Goal: Task Accomplishment & Management: Manage account settings

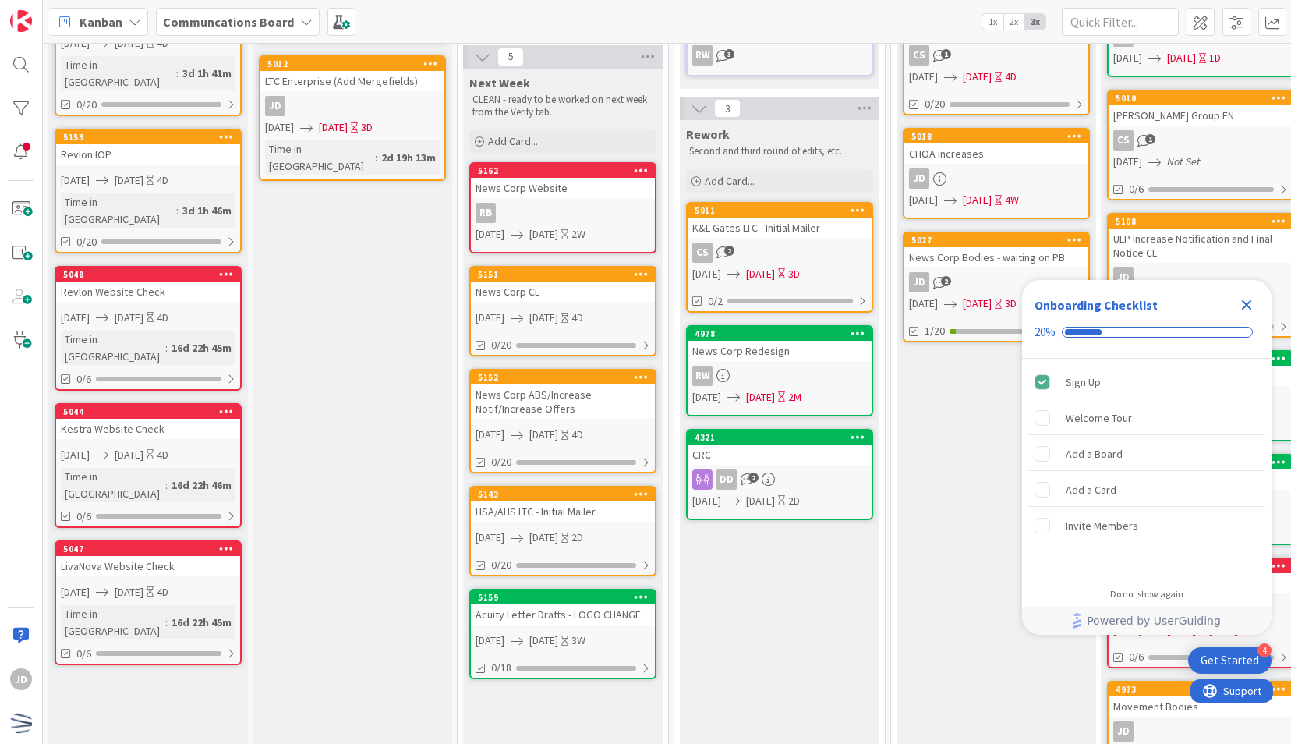
scroll to position [370, 0]
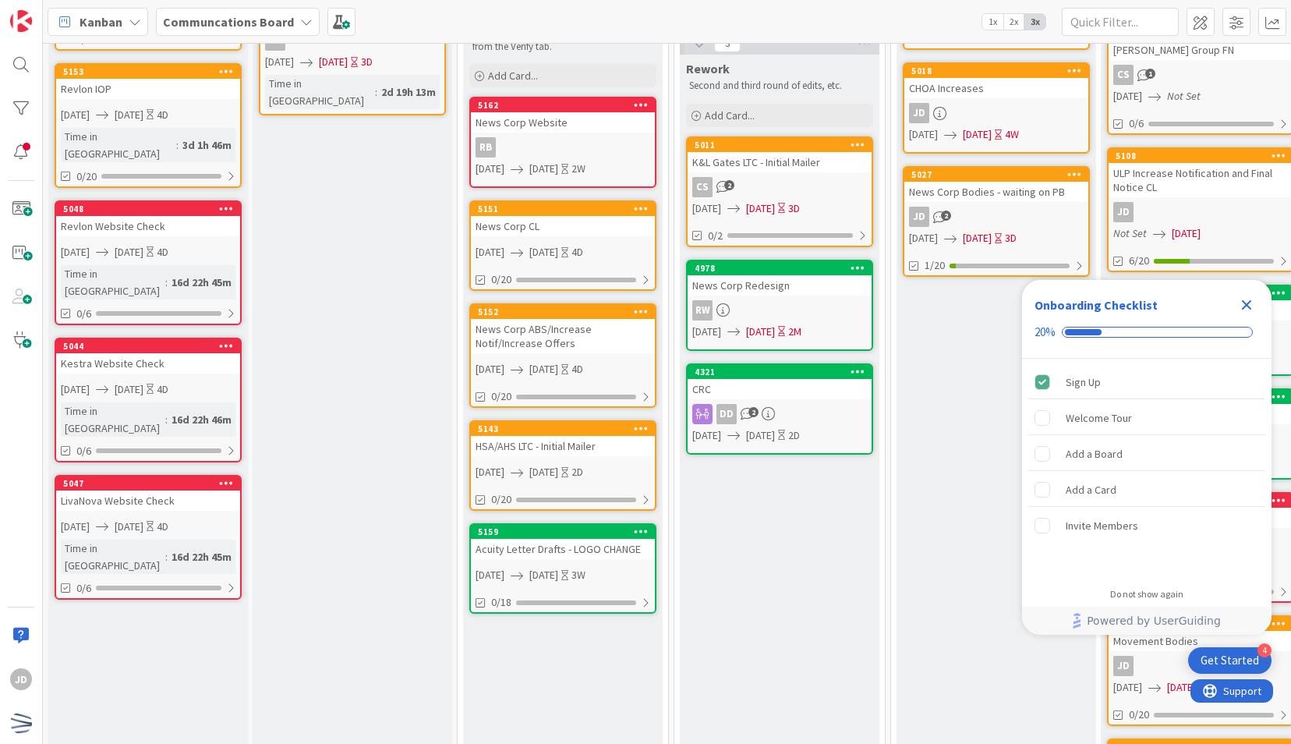
click at [564, 561] on link "5159 Acuity Letter Drafts - LOGO CHANGE [DATE] [DATE] 3W 0/18" at bounding box center [562, 568] width 187 height 90
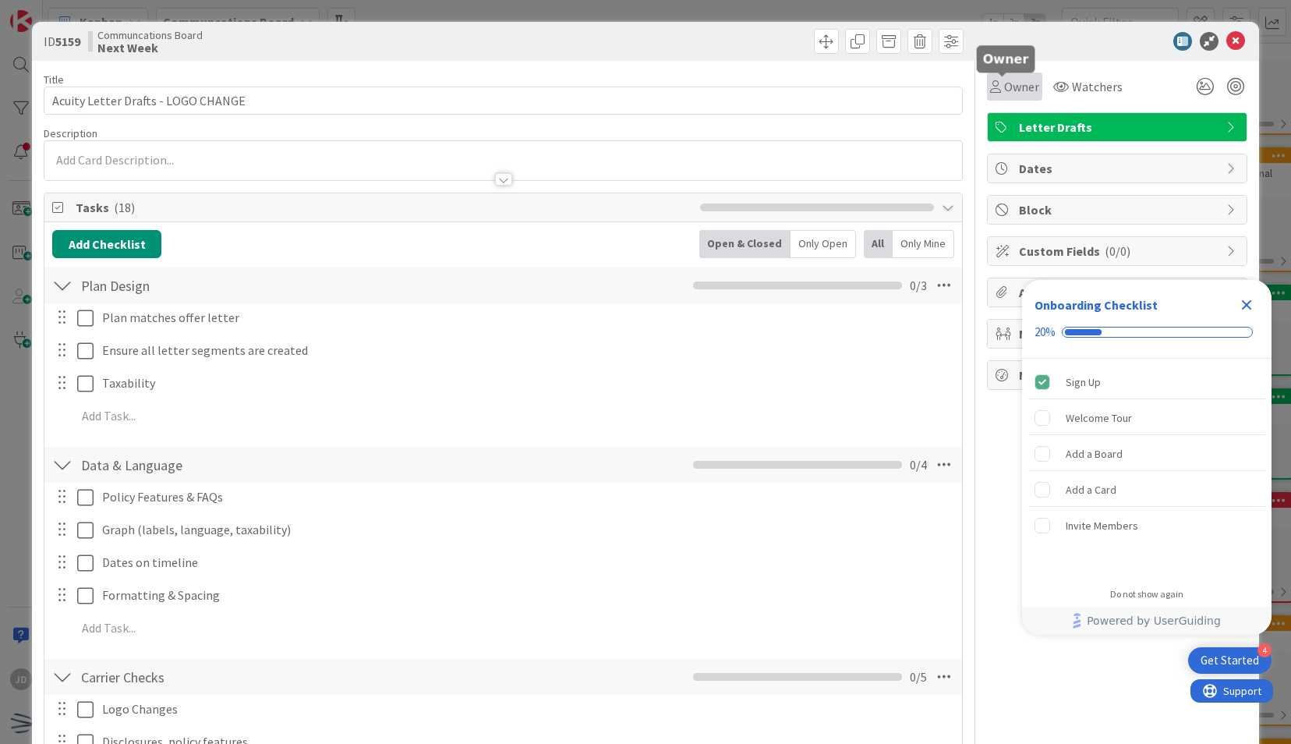
click at [1004, 86] on span "Owner" at bounding box center [1021, 86] width 35 height 19
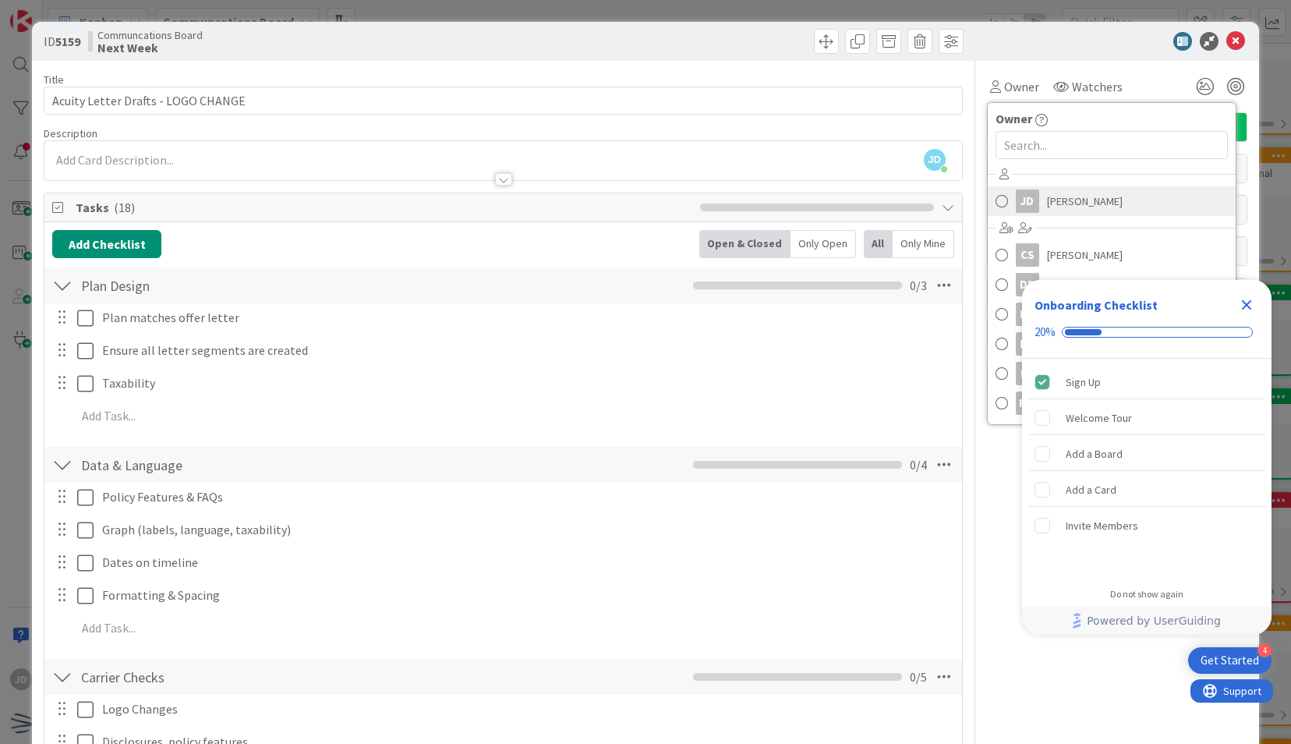
click at [988, 212] on link "[PERSON_NAME]" at bounding box center [1112, 201] width 248 height 30
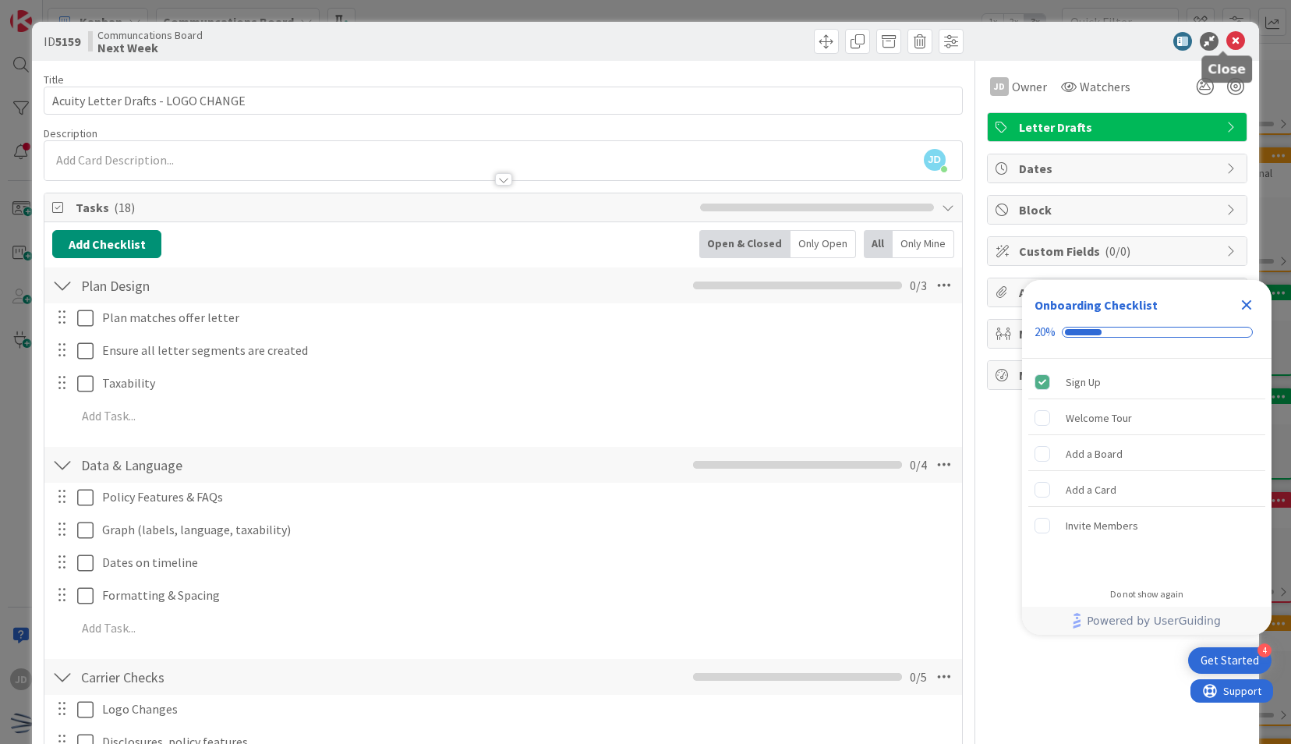
click at [1227, 41] on icon at bounding box center [1236, 41] width 19 height 19
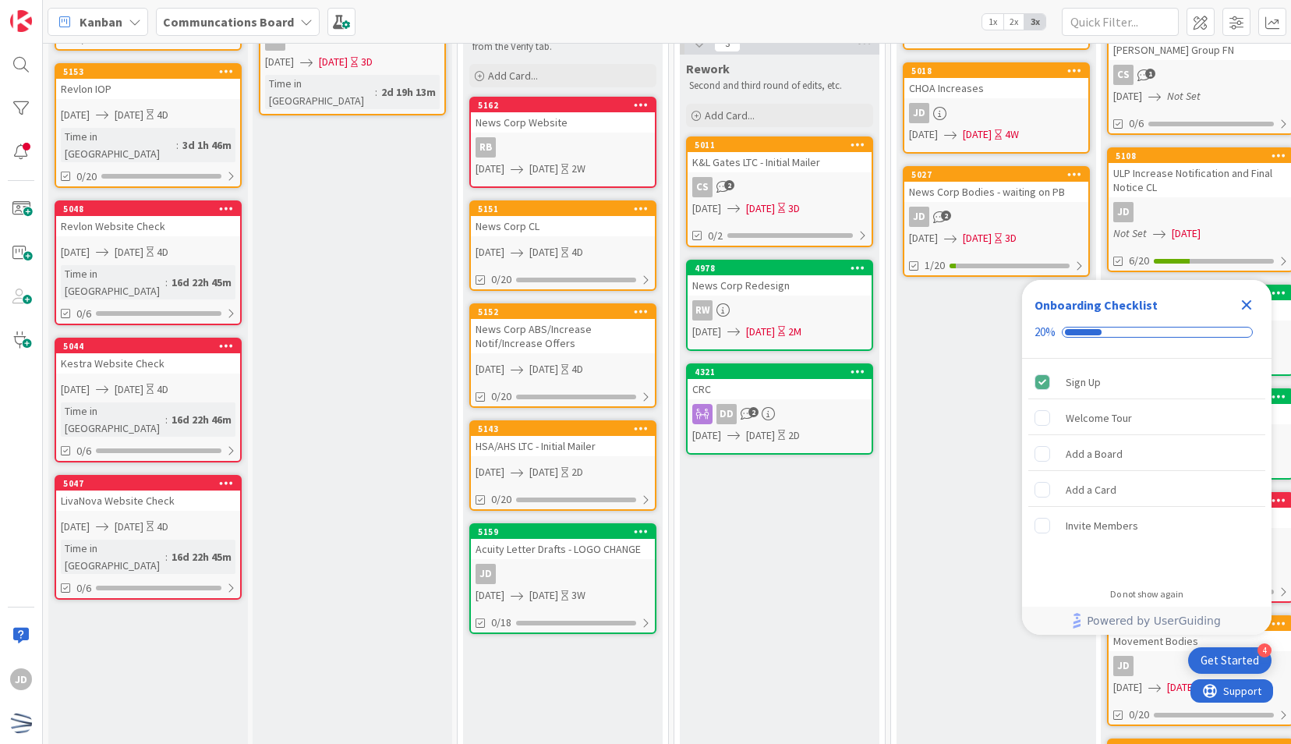
click at [1246, 306] on icon "Close Checklist" at bounding box center [1247, 305] width 10 height 10
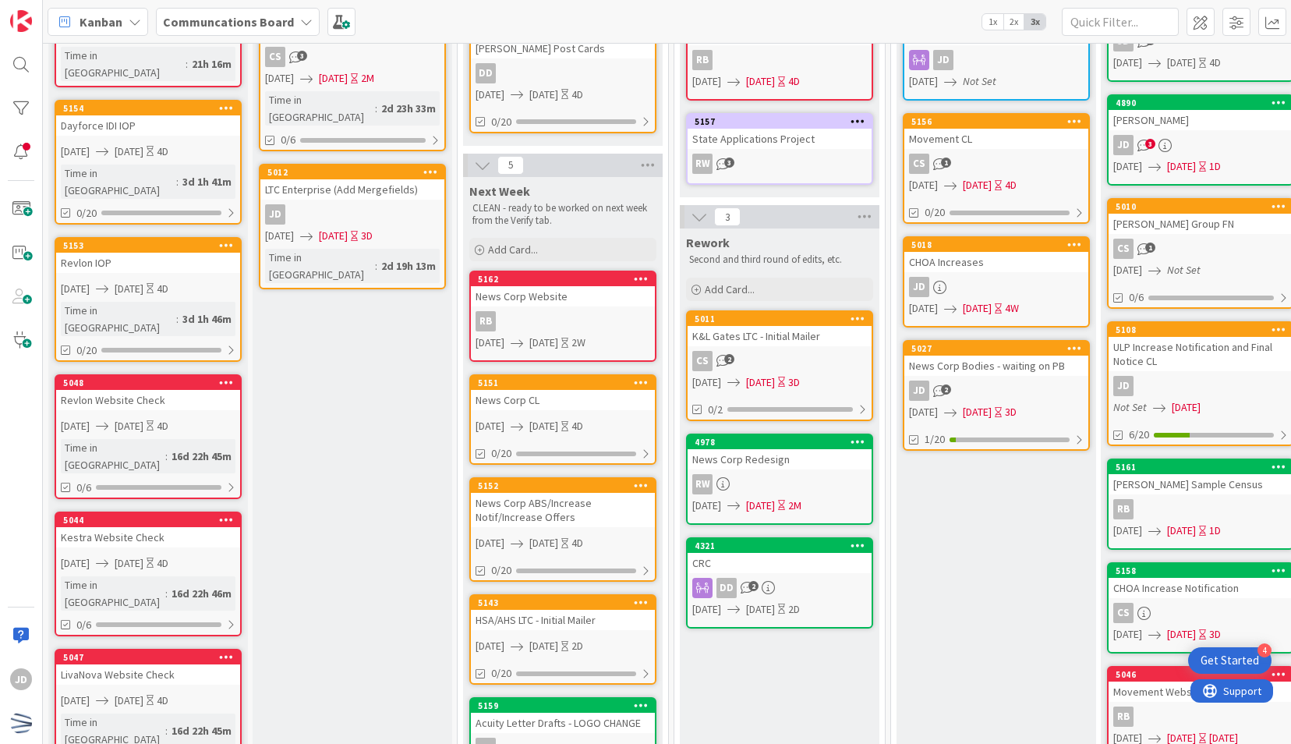
scroll to position [247, 0]
